Goal: Task Accomplishment & Management: Manage account settings

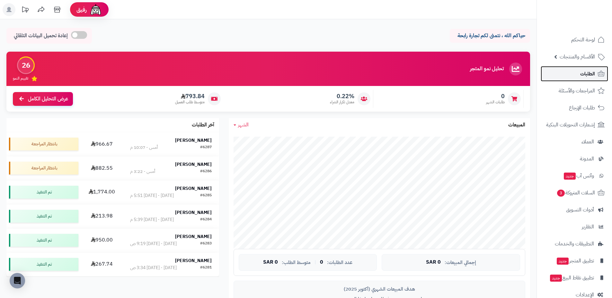
click at [576, 76] on link "الطلبات" at bounding box center [573, 73] width 67 height 15
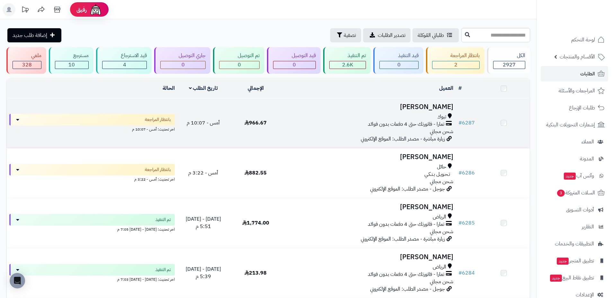
click at [422, 109] on h3 "[PERSON_NAME]" at bounding box center [368, 106] width 169 height 7
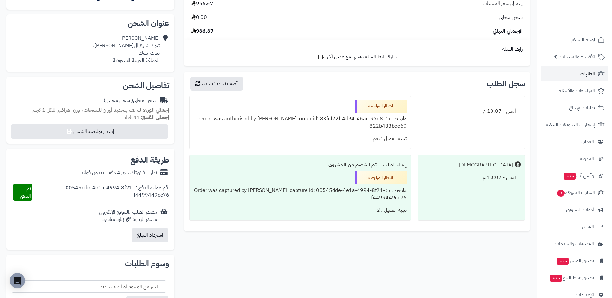
scroll to position [128, 0]
